Goal: Obtain resource: Download file/media

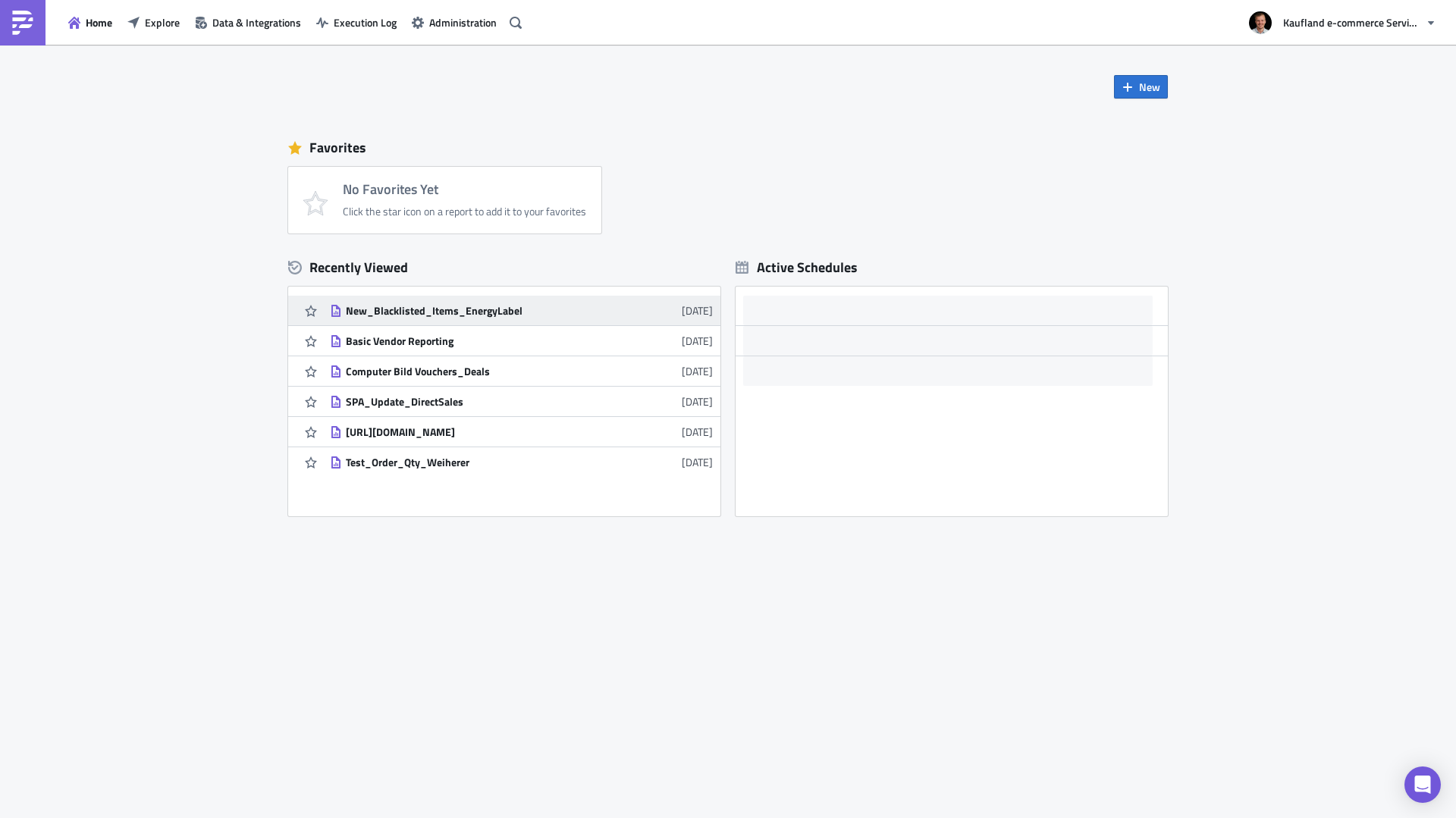
click at [506, 310] on div "New_Blacklisted_Items_EnergyLabel" at bounding box center [478, 311] width 265 height 14
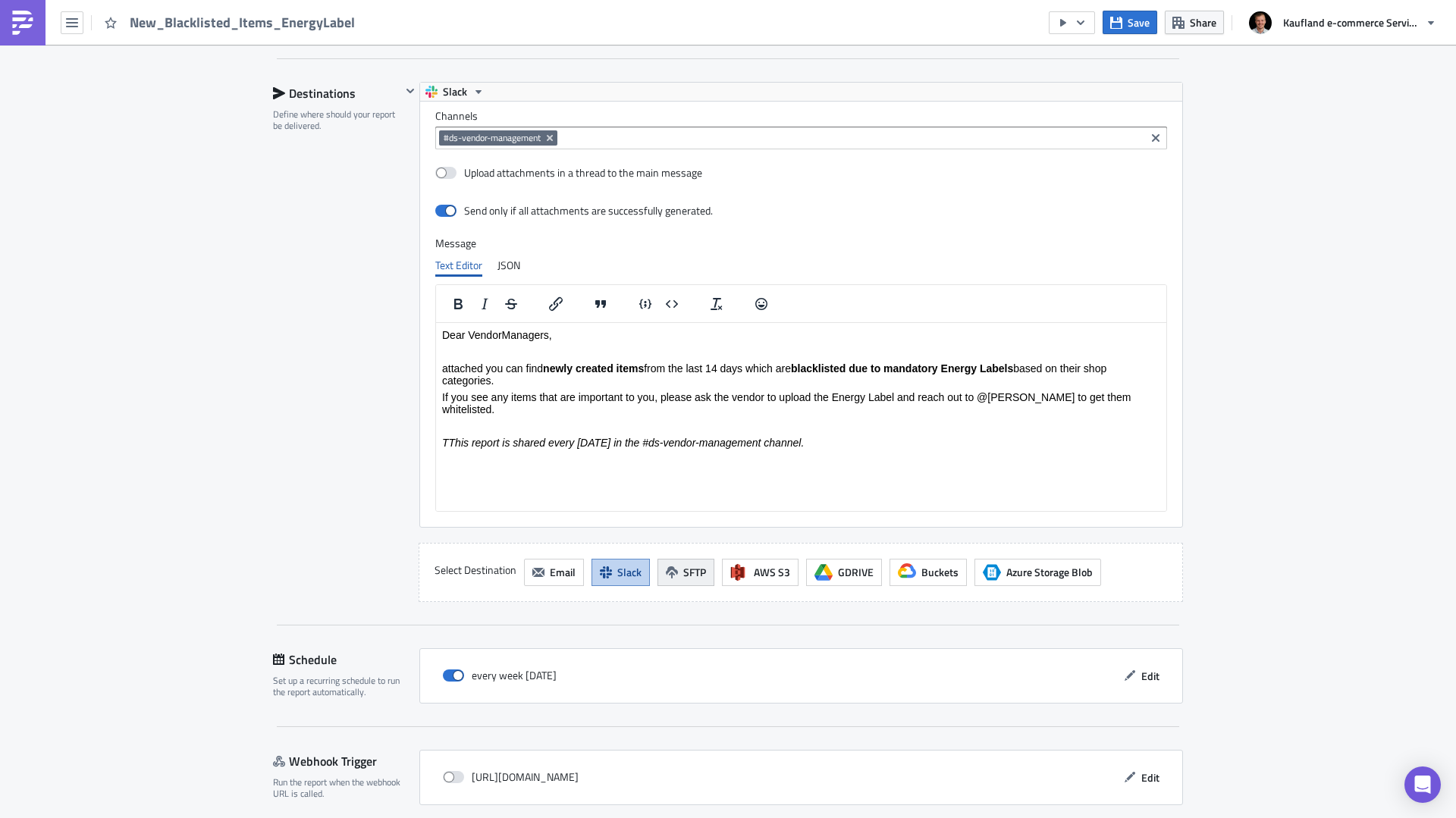
scroll to position [1024, 0]
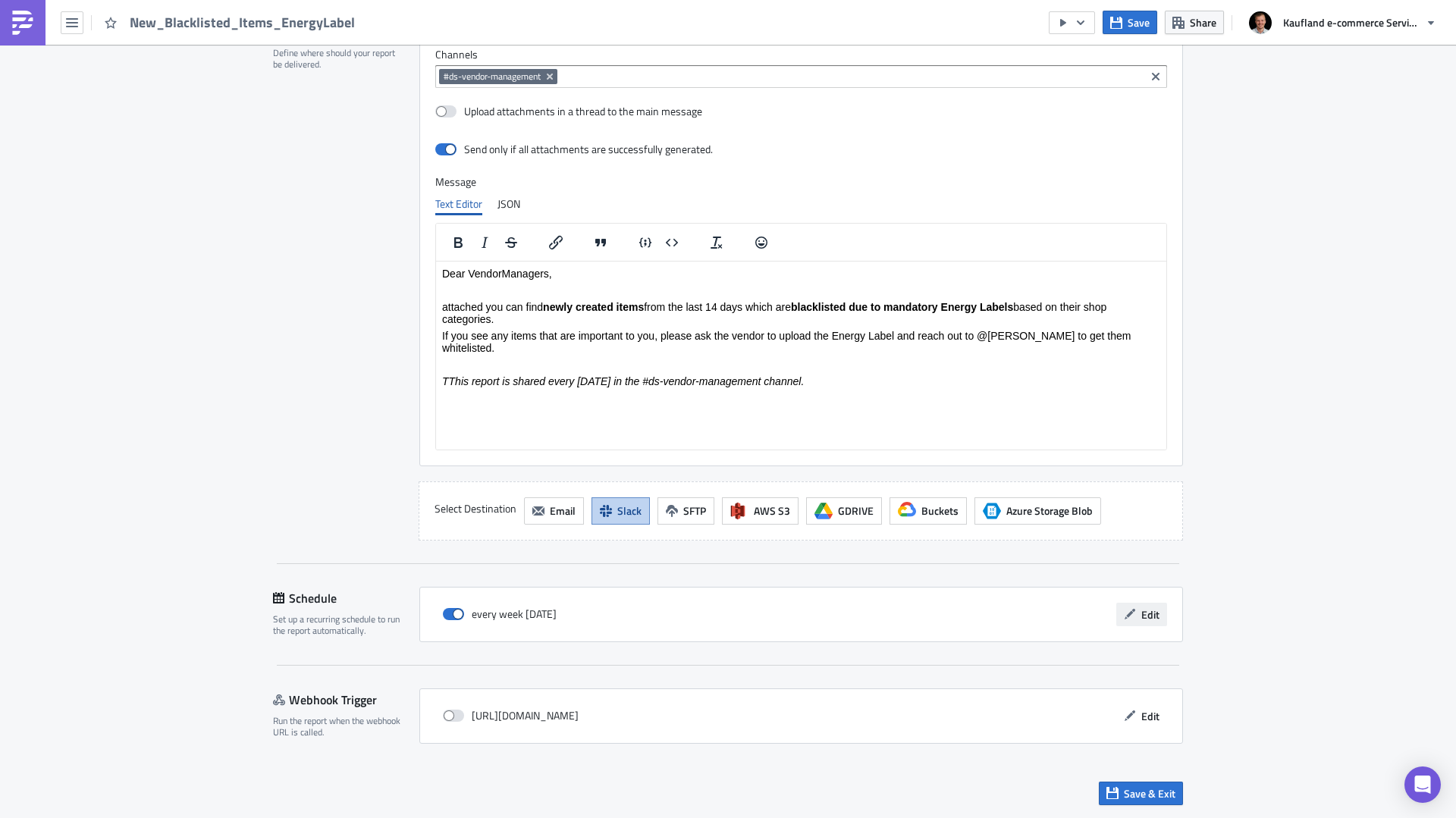
click at [1142, 614] on span "Edit" at bounding box center [1151, 615] width 19 height 16
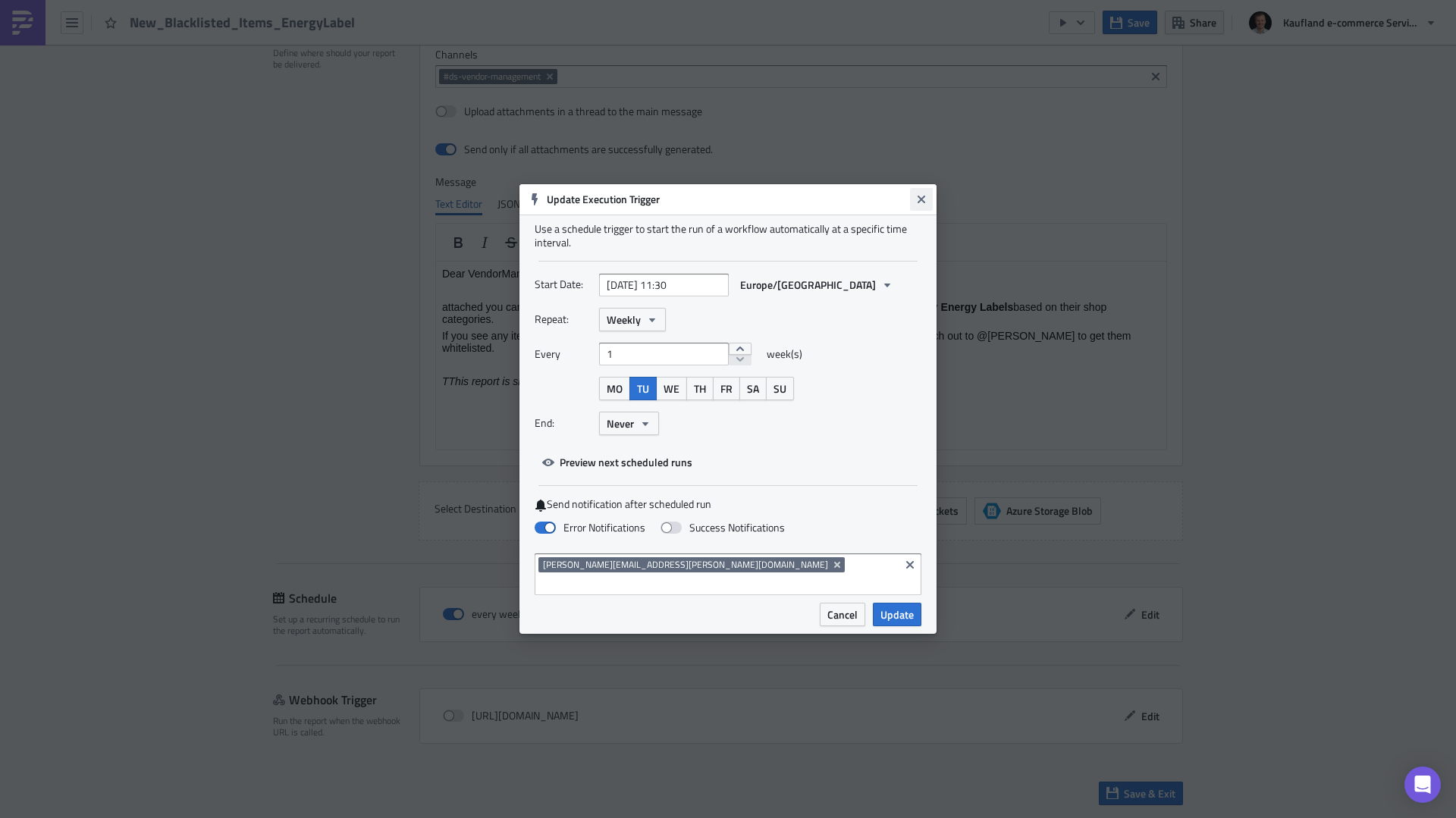
click at [928, 208] on button "Close" at bounding box center [921, 199] width 23 height 23
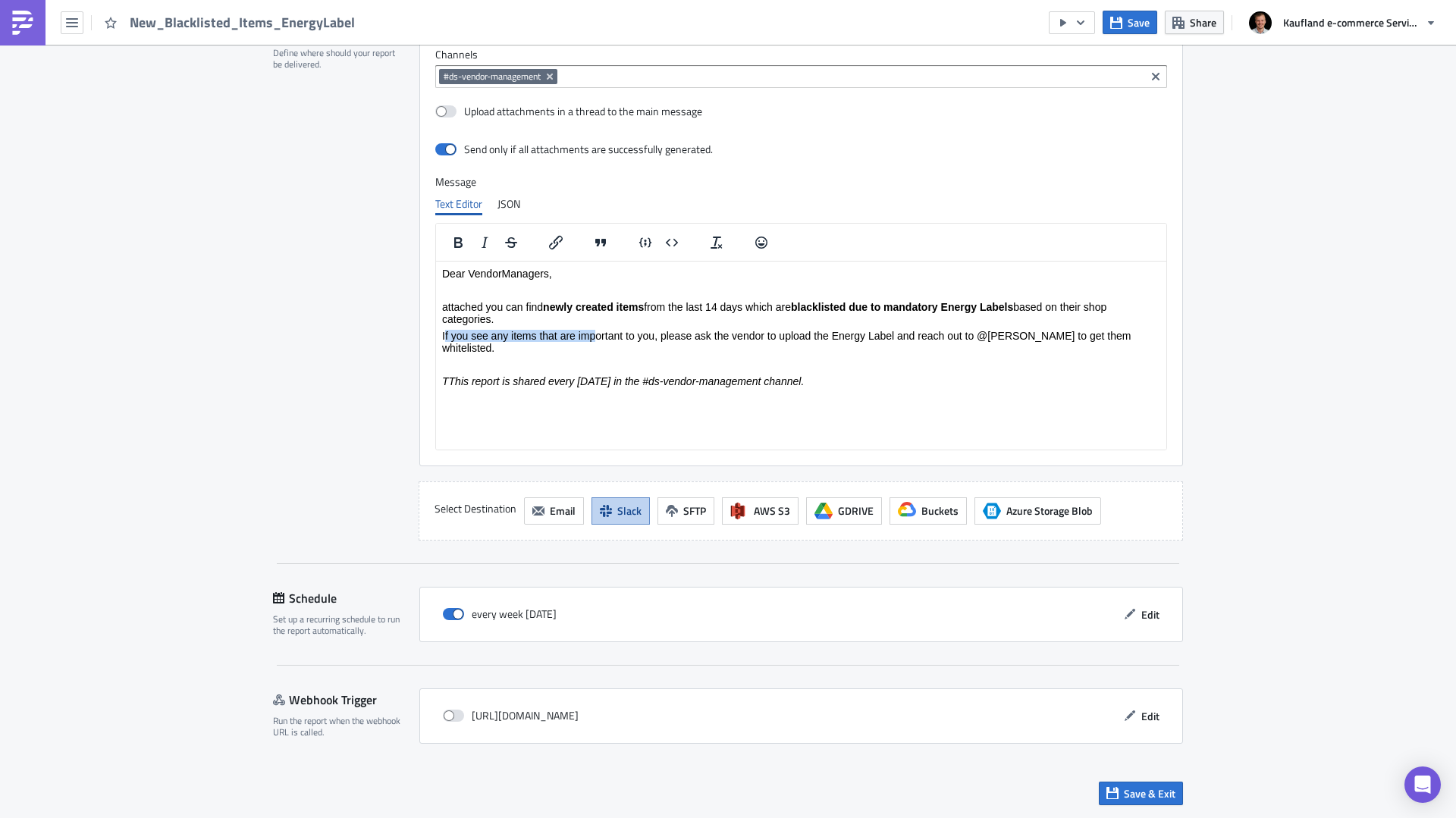
drag, startPoint x: 445, startPoint y: 335, endPoint x: 612, endPoint y: 335, distance: 167.0
click at [601, 332] on p "If you see any items that are important to you, please ask the vendor to upload…" at bounding box center [801, 341] width 719 height 25
click at [651, 358] on p "Rich Text Area. Press ALT-0 for help." at bounding box center [801, 364] width 719 height 12
click at [443, 375] on em "TThis report is shared every [DATE] in the #ds-vendor-management channel." at bounding box center [622, 381] width 361 height 12
click at [452, 375] on em "TThis report is shared every [DATE] in the #ds-vendor-management channel." at bounding box center [622, 381] width 361 height 12
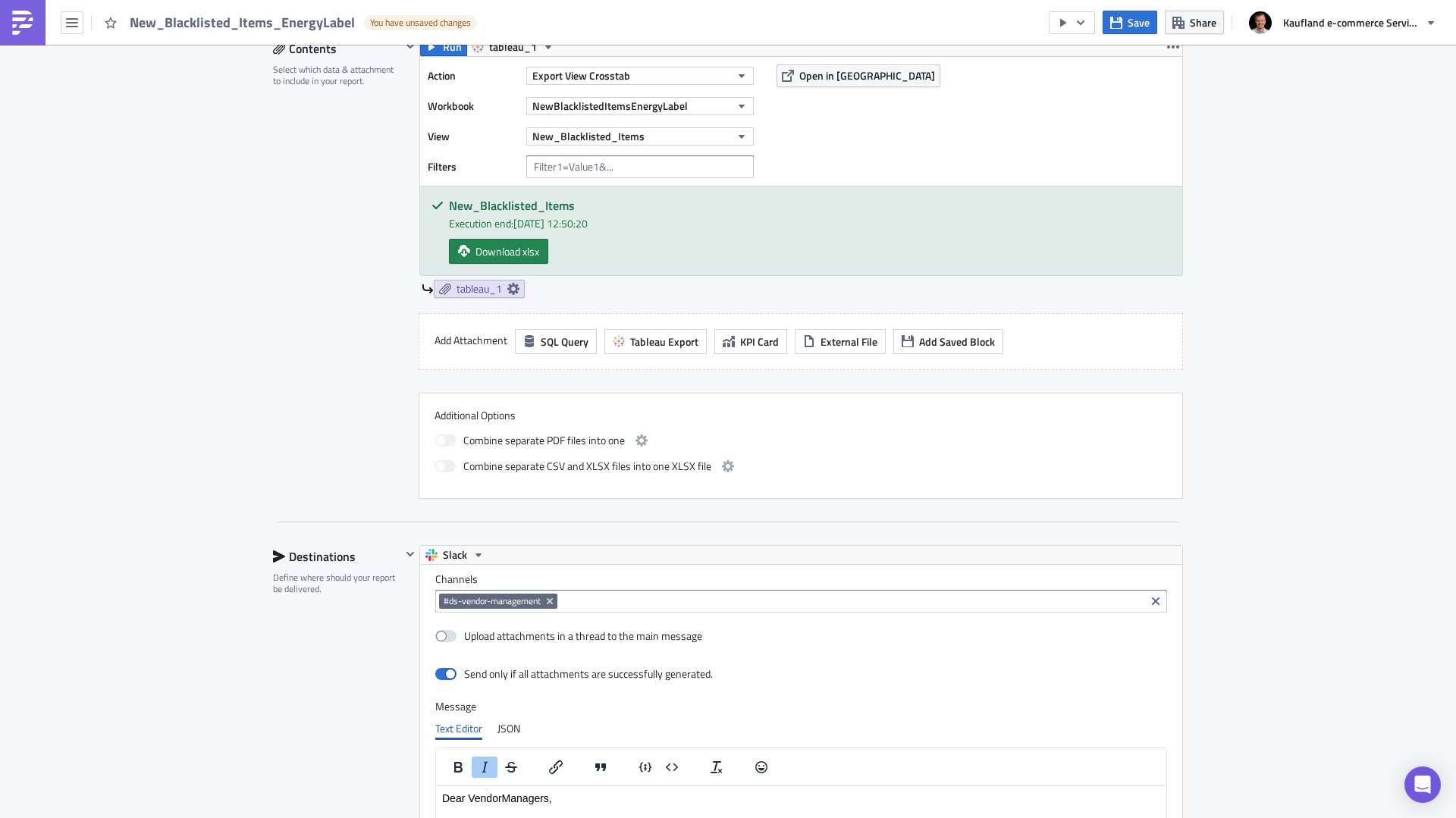
scroll to position [493, 0]
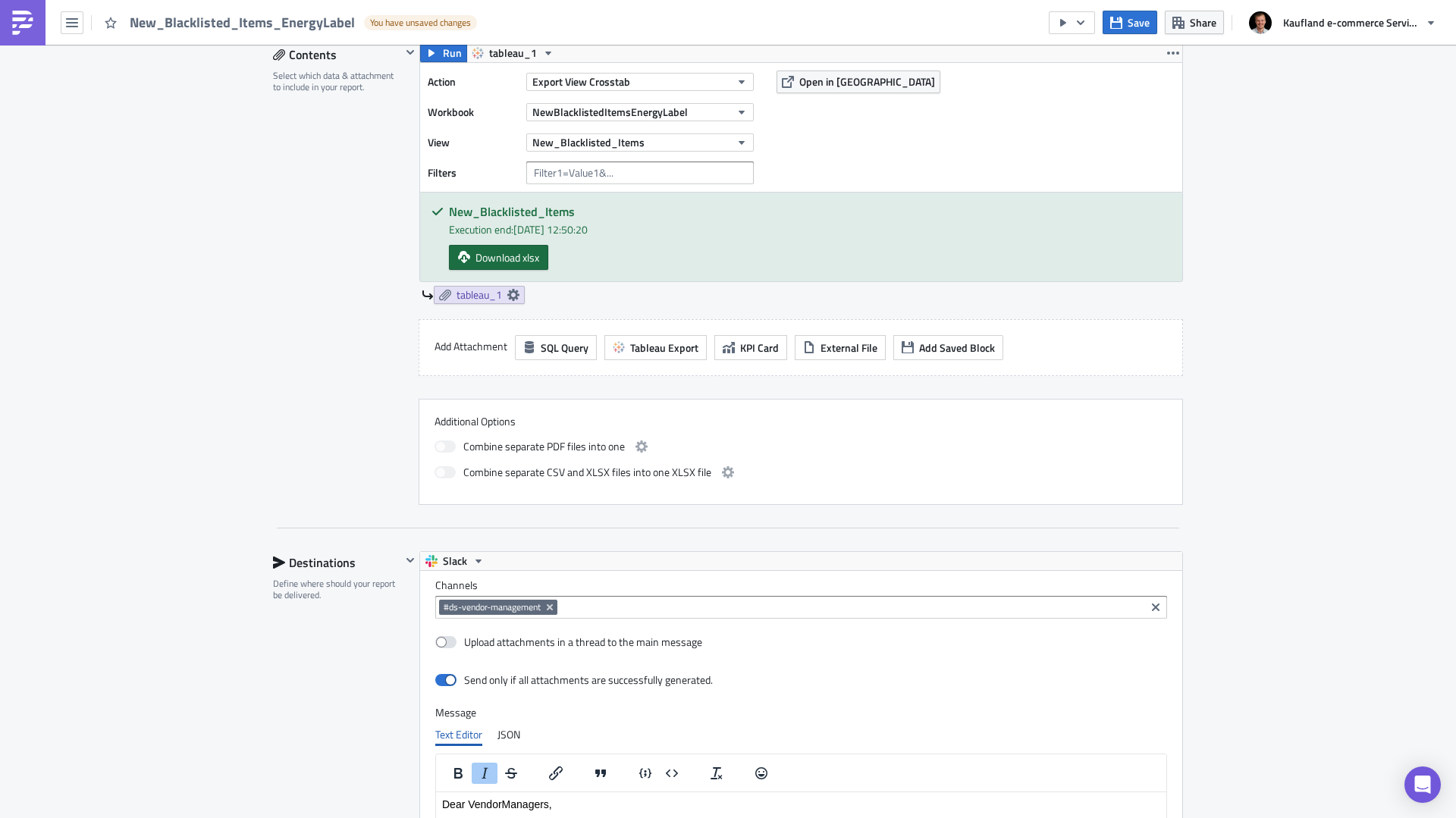
click at [487, 257] on span "Download xlsx" at bounding box center [507, 257] width 64 height 16
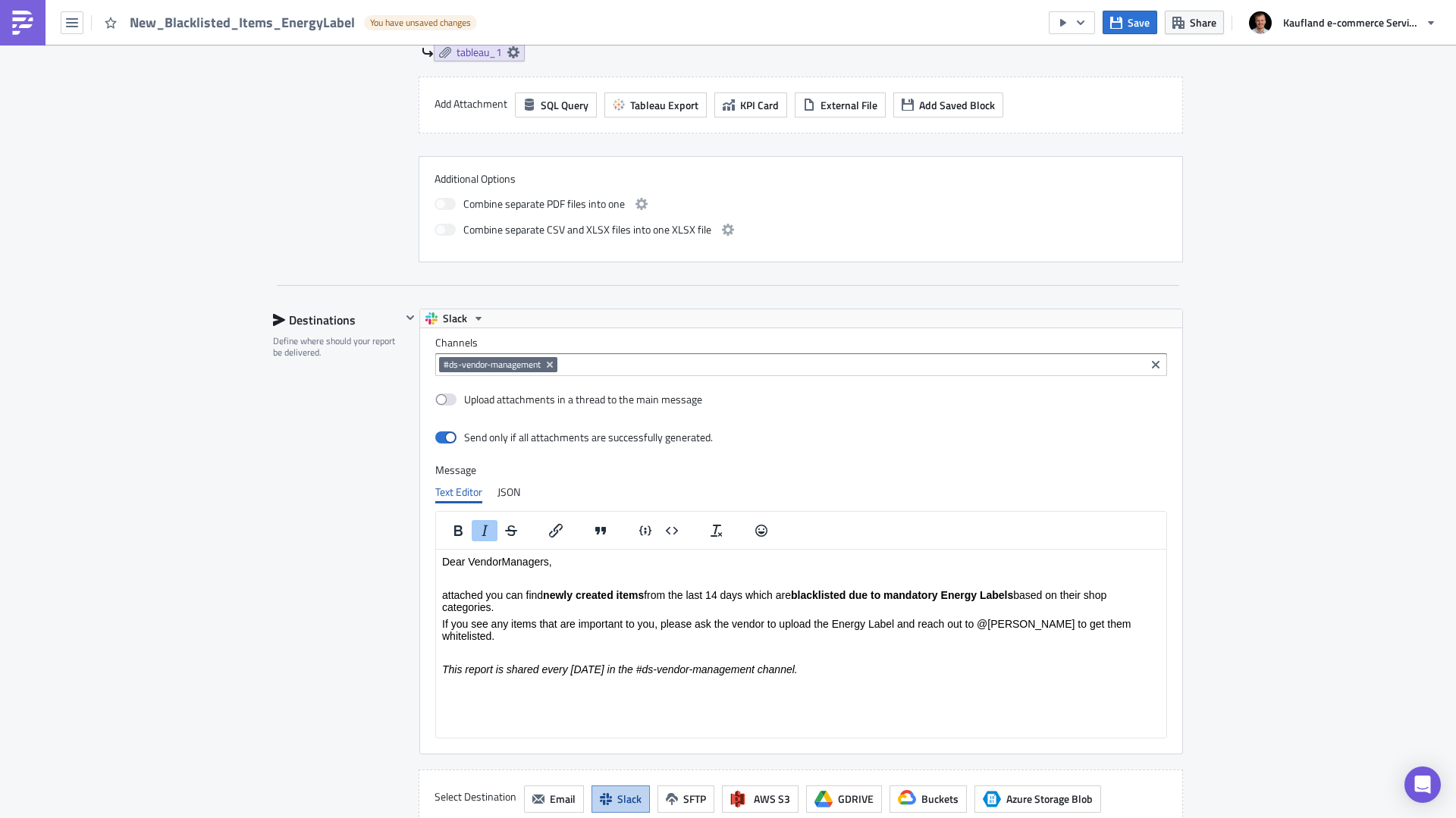
scroll to position [949, 0]
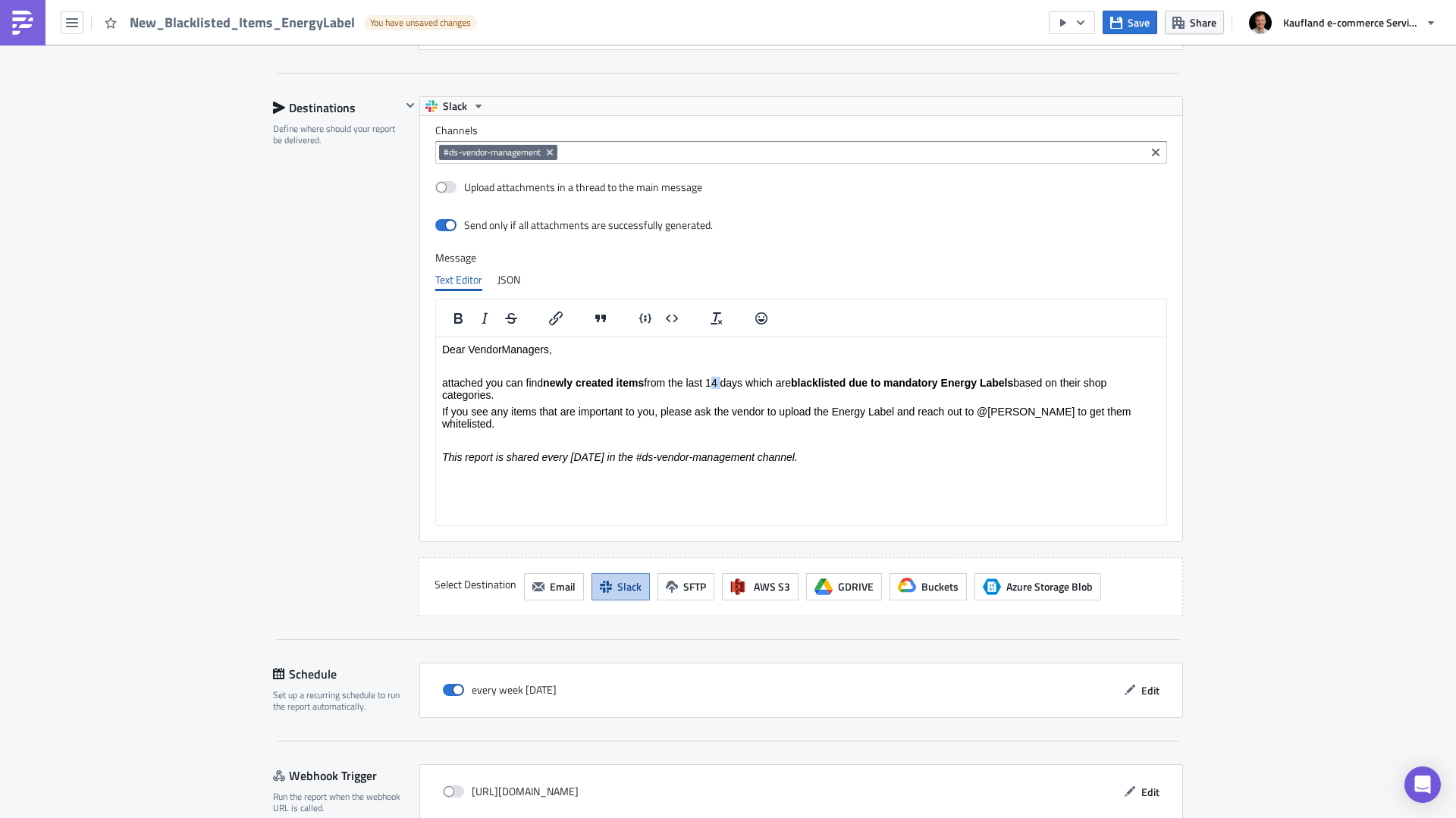
drag, startPoint x: 720, startPoint y: 381, endPoint x: 711, endPoint y: 381, distance: 9.0
click at [711, 381] on p "attached you can find newly created items from the last 14 days which are black…" at bounding box center [801, 388] width 719 height 25
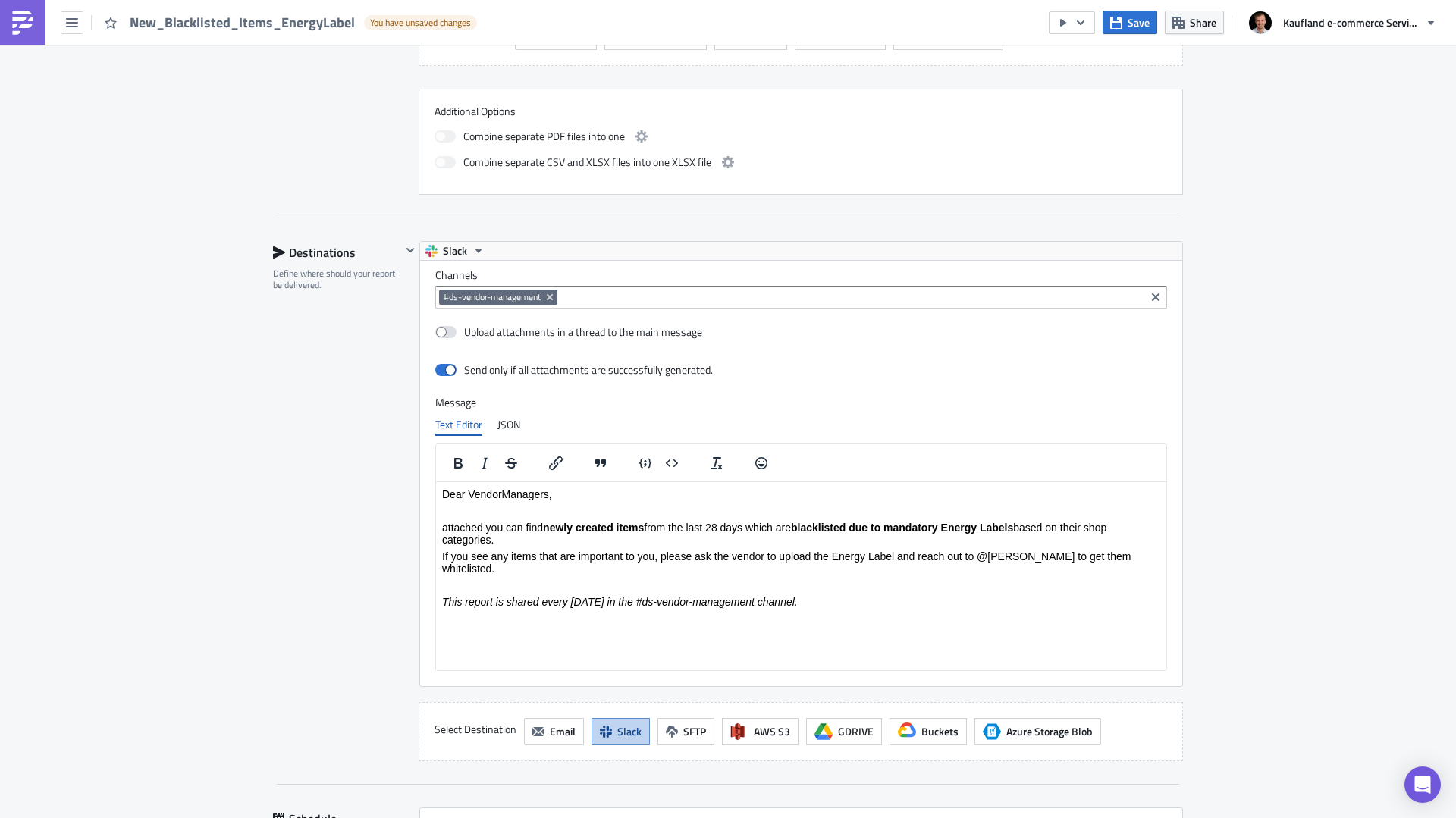
scroll to position [796, 0]
